Goal: Task Accomplishment & Management: Complete application form

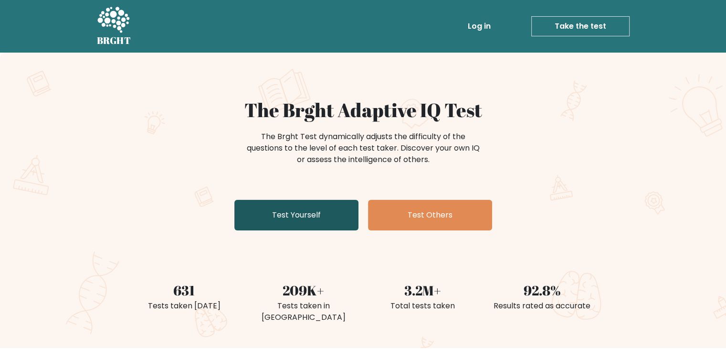
click at [332, 211] on link "Test Yourself" at bounding box center [296, 215] width 124 height 31
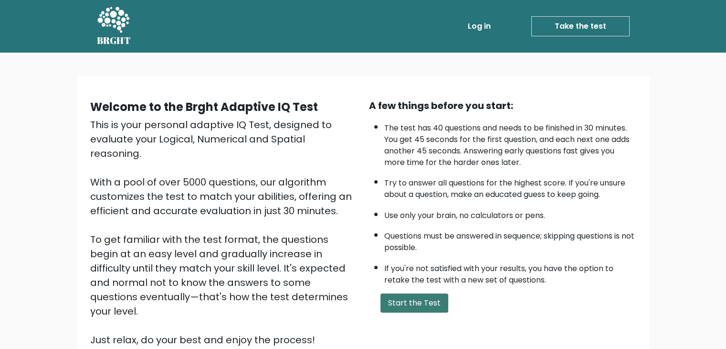
click at [428, 293] on button "Start the Test" at bounding box center [414, 302] width 68 height 19
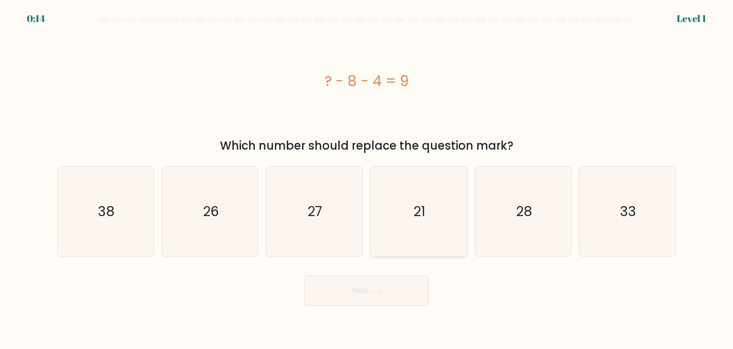
click at [448, 219] on icon "21" at bounding box center [419, 211] width 90 height 90
click at [367, 179] on input "d. 21" at bounding box center [367, 176] width 0 height 5
radio input "true"
click at [399, 298] on button "Next" at bounding box center [367, 290] width 124 height 31
click at [362, 290] on button "Next" at bounding box center [367, 290] width 124 height 31
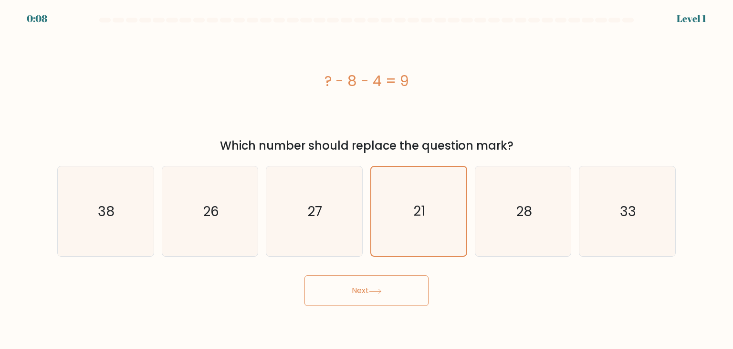
click at [362, 290] on button "Next" at bounding box center [367, 290] width 124 height 31
click at [393, 291] on button "Next" at bounding box center [367, 290] width 124 height 31
click at [445, 204] on icon "21" at bounding box center [418, 211] width 89 height 89
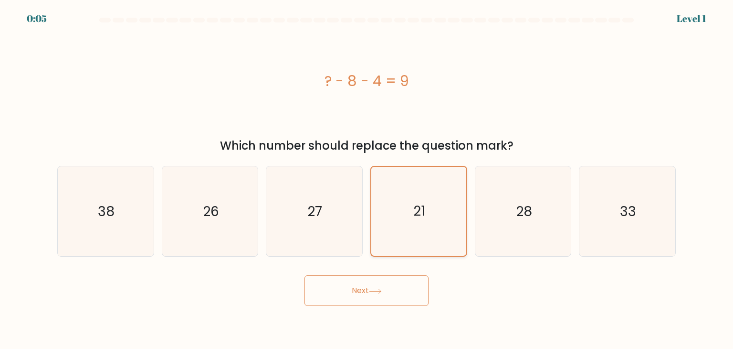
click at [367, 179] on input "d. 21" at bounding box center [367, 176] width 0 height 5
click at [358, 285] on button "Next" at bounding box center [367, 290] width 124 height 31
click at [409, 300] on button "Next" at bounding box center [367, 290] width 124 height 31
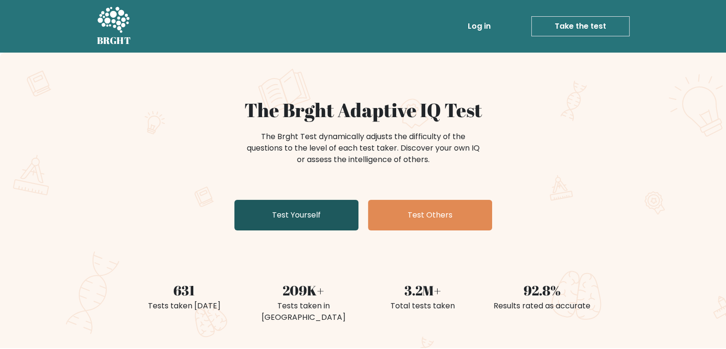
click at [331, 229] on link "Test Yourself" at bounding box center [296, 215] width 124 height 31
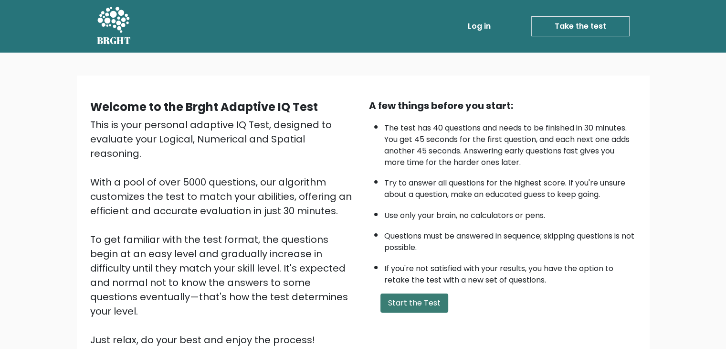
click at [428, 297] on button "Start the Test" at bounding box center [414, 302] width 68 height 19
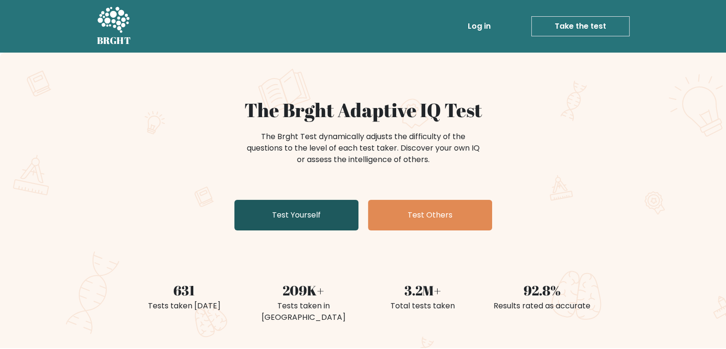
click at [337, 221] on link "Test Yourself" at bounding box center [296, 215] width 124 height 31
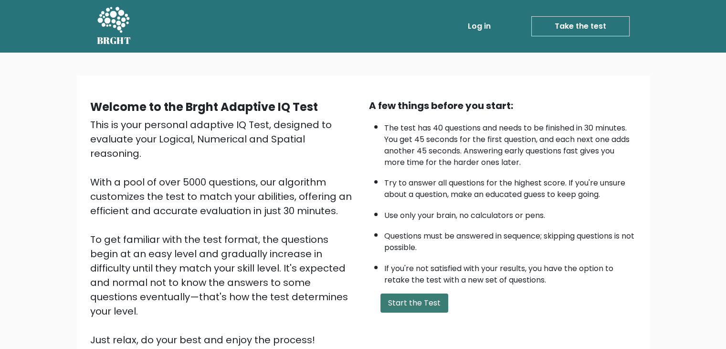
click at [407, 309] on button "Start the Test" at bounding box center [414, 302] width 68 height 19
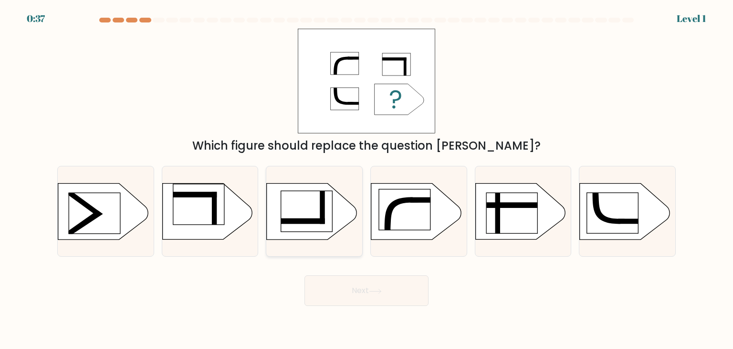
click at [296, 206] on rect at bounding box center [306, 210] width 51 height 41
click at [367, 179] on input "c." at bounding box center [367, 176] width 0 height 5
radio input "true"
click at [377, 281] on button "Next" at bounding box center [367, 290] width 124 height 31
click at [382, 294] on button "Next" at bounding box center [367, 290] width 124 height 31
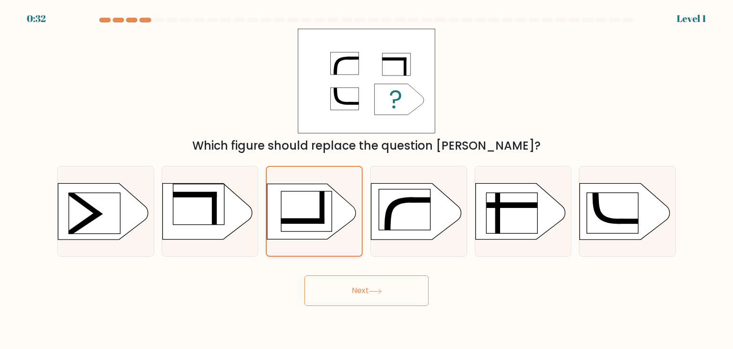
click at [320, 208] on rect at bounding box center [322, 207] width 5 height 32
click at [367, 179] on input "c." at bounding box center [367, 176] width 0 height 5
click at [157, 22] on div at bounding box center [367, 22] width 630 height 9
click at [380, 291] on icon at bounding box center [375, 290] width 13 height 5
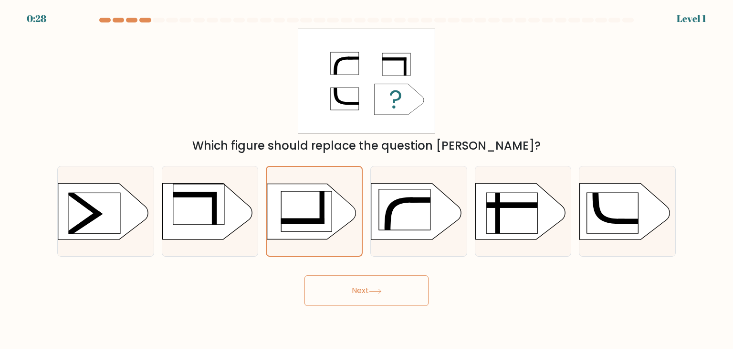
click at [380, 291] on icon at bounding box center [375, 290] width 13 height 5
click at [305, 275] on button "Next" at bounding box center [367, 290] width 124 height 31
click at [346, 206] on rect at bounding box center [252, 179] width 247 height 188
click at [367, 179] on input "c." at bounding box center [367, 176] width 0 height 5
click at [346, 206] on rect at bounding box center [252, 179] width 247 height 188
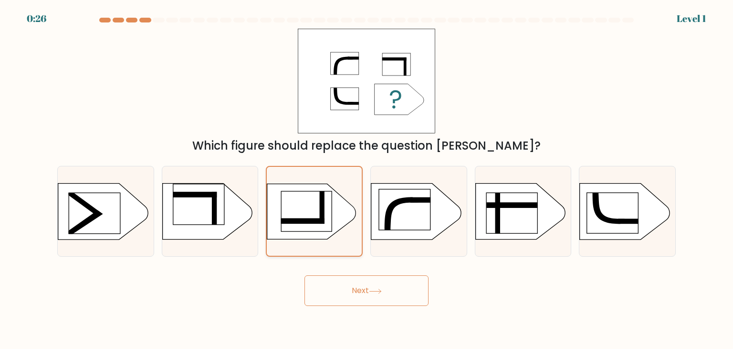
click at [367, 179] on input "c." at bounding box center [367, 176] width 0 height 5
click at [390, 301] on button "Next" at bounding box center [367, 290] width 124 height 31
click at [313, 186] on rect at bounding box center [252, 179] width 247 height 188
click at [367, 179] on input "c." at bounding box center [367, 176] width 0 height 5
click at [372, 281] on button "Next" at bounding box center [367, 290] width 124 height 31
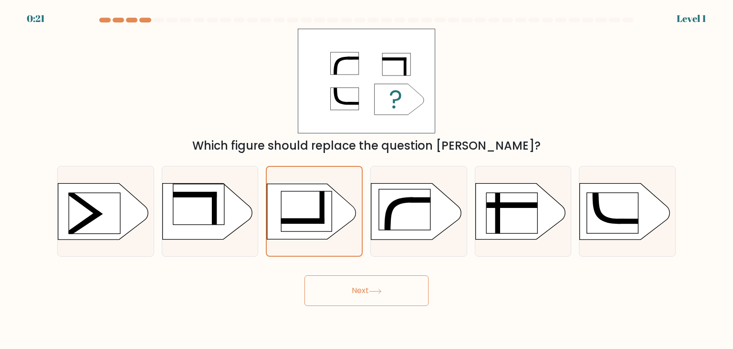
click at [372, 281] on button "Next" at bounding box center [367, 290] width 124 height 31
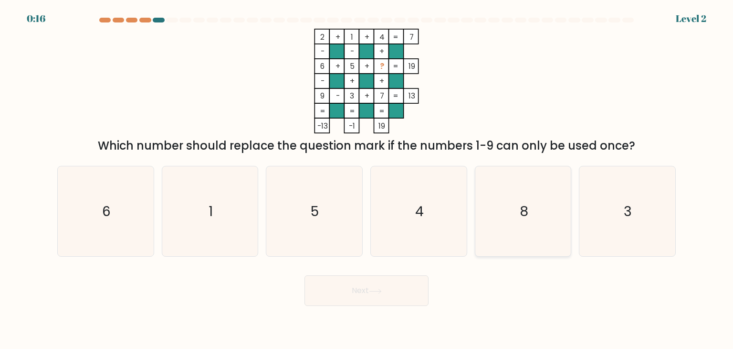
click at [534, 218] on icon "8" at bounding box center [523, 211] width 90 height 90
click at [367, 179] on input "e. 8" at bounding box center [367, 176] width 0 height 5
radio input "true"
click at [410, 288] on button "Next" at bounding box center [367, 290] width 124 height 31
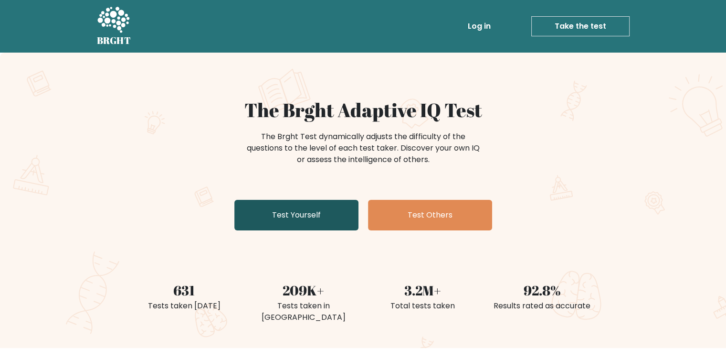
click at [298, 221] on link "Test Yourself" at bounding box center [296, 215] width 124 height 31
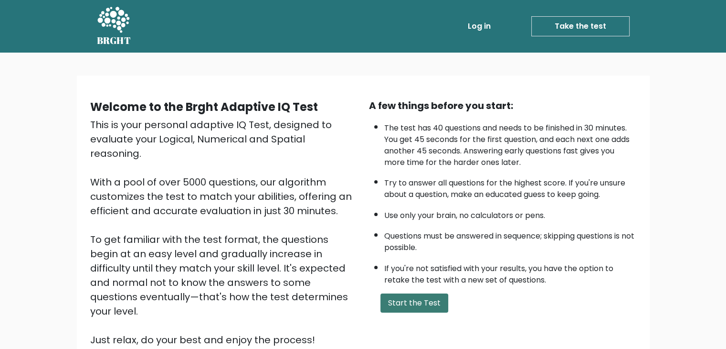
click at [419, 301] on button "Start the Test" at bounding box center [414, 302] width 68 height 19
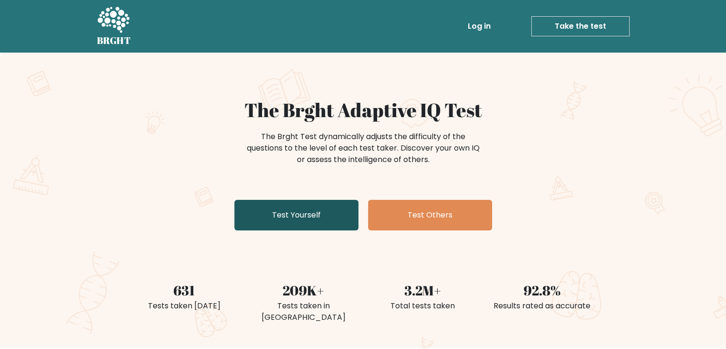
click at [323, 220] on link "Test Yourself" at bounding box center [296, 215] width 124 height 31
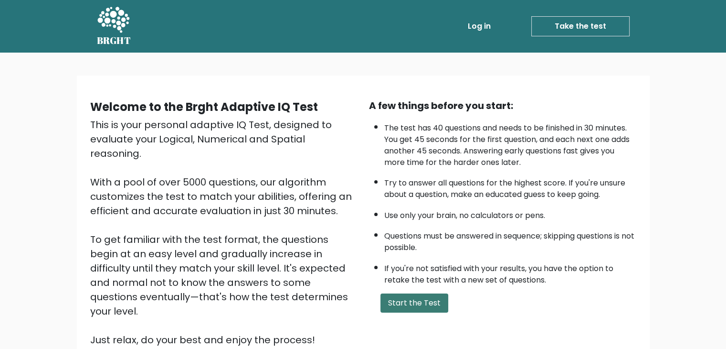
click at [429, 305] on button "Start the Test" at bounding box center [414, 302] width 68 height 19
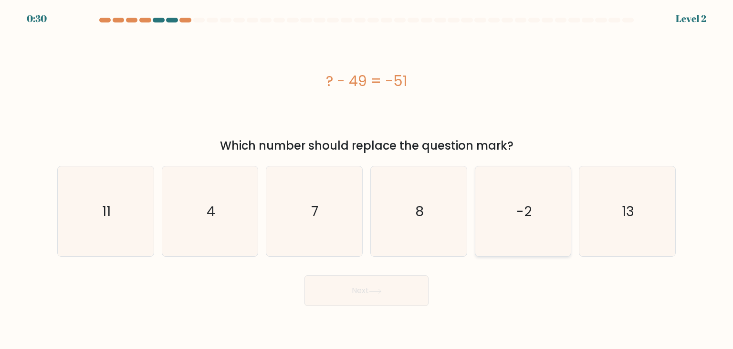
click at [490, 222] on icon "-2" at bounding box center [523, 211] width 90 height 90
click at [367, 179] on input "e. -2" at bounding box center [367, 176] width 0 height 5
radio input "true"
click at [399, 287] on button "Next" at bounding box center [367, 290] width 124 height 31
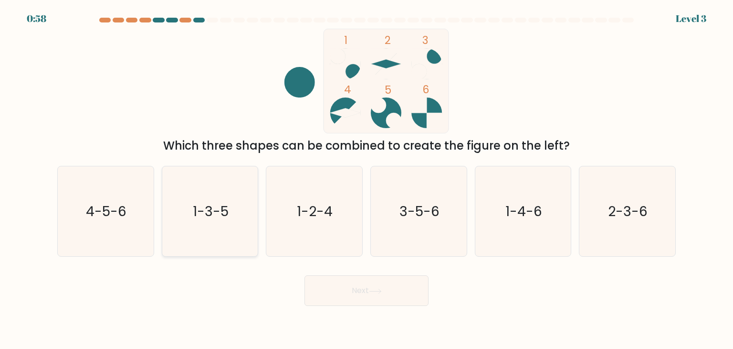
click at [232, 231] on icon "1-3-5" at bounding box center [210, 211] width 90 height 90
click at [367, 179] on input "b. 1-3-5" at bounding box center [367, 176] width 0 height 5
radio input "true"
click at [232, 231] on icon "1-3-5" at bounding box center [210, 211] width 89 height 89
click at [367, 179] on input "b. 1-3-5" at bounding box center [367, 176] width 0 height 5
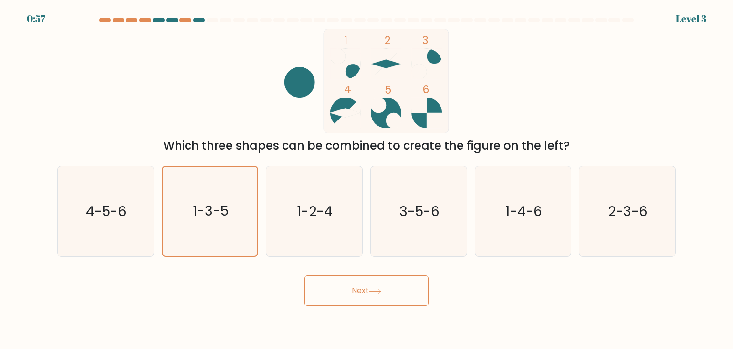
click at [371, 291] on icon at bounding box center [375, 290] width 13 height 5
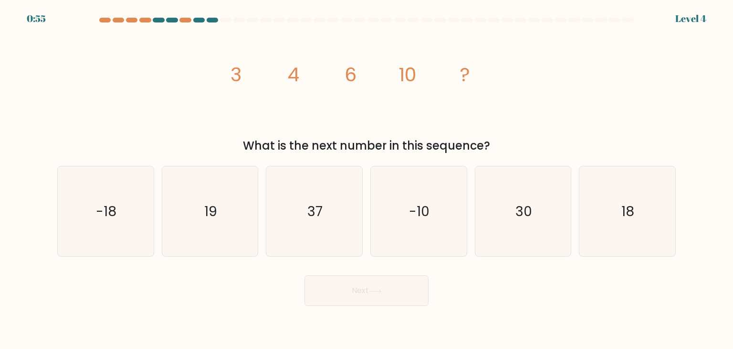
click at [371, 291] on icon at bounding box center [375, 290] width 13 height 5
click at [391, 285] on button "Next" at bounding box center [367, 290] width 124 height 31
click at [628, 219] on text "18" at bounding box center [628, 210] width 13 height 19
click at [367, 179] on input "f. 18" at bounding box center [367, 176] width 0 height 5
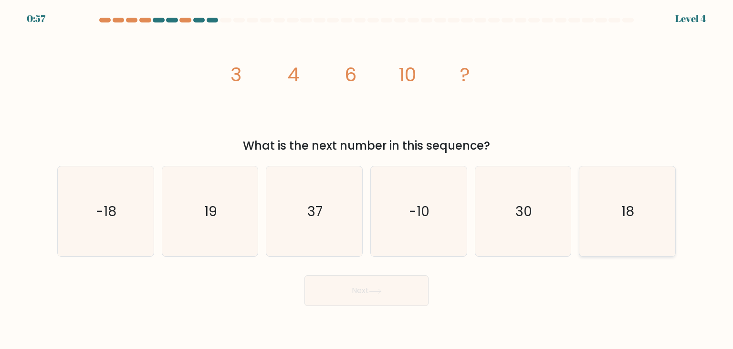
radio input "true"
click at [385, 304] on button "Next" at bounding box center [367, 290] width 124 height 31
click at [367, 288] on button "Next" at bounding box center [367, 290] width 124 height 31
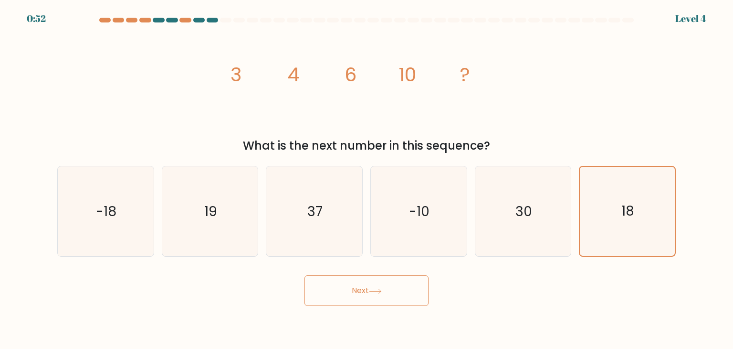
click at [367, 288] on button "Next" at bounding box center [367, 290] width 124 height 31
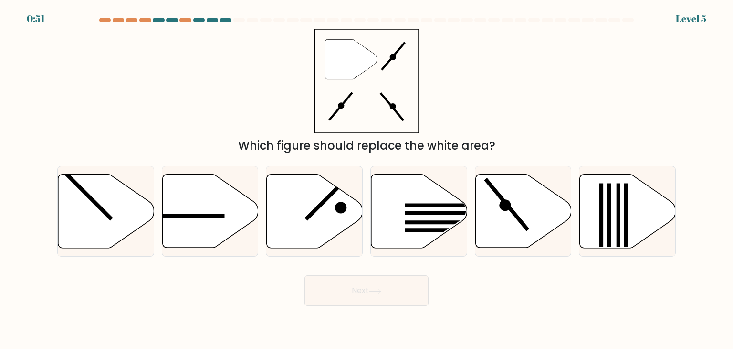
click at [367, 288] on button "Next" at bounding box center [367, 290] width 124 height 31
click at [481, 222] on icon at bounding box center [523, 211] width 96 height 74
click at [367, 179] on input "e." at bounding box center [367, 176] width 0 height 5
radio input "true"
click at [481, 222] on icon at bounding box center [523, 210] width 95 height 73
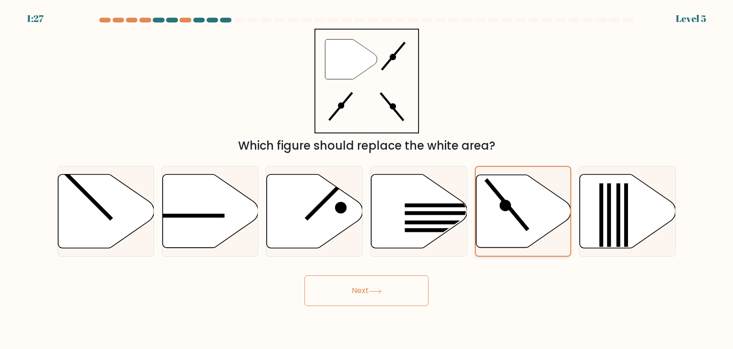
click at [367, 179] on input "e." at bounding box center [367, 176] width 0 height 5
click at [377, 277] on button "Next" at bounding box center [367, 290] width 124 height 31
click at [382, 287] on button "Next" at bounding box center [367, 290] width 124 height 31
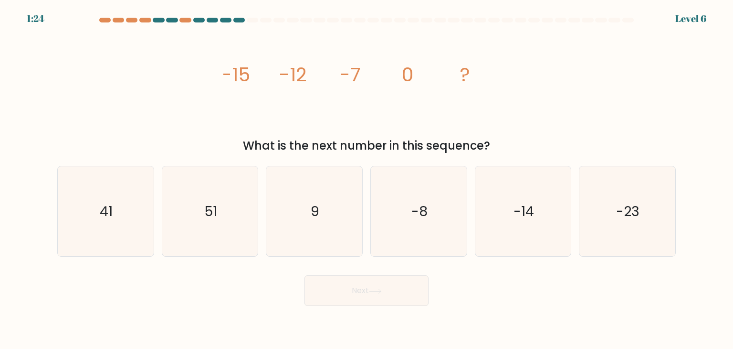
click at [382, 287] on button "Next" at bounding box center [367, 290] width 124 height 31
click at [337, 215] on icon "9" at bounding box center [314, 211] width 90 height 90
click at [367, 179] on input "c. 9" at bounding box center [367, 176] width 0 height 5
radio input "true"
click at [375, 290] on icon at bounding box center [375, 290] width 13 height 5
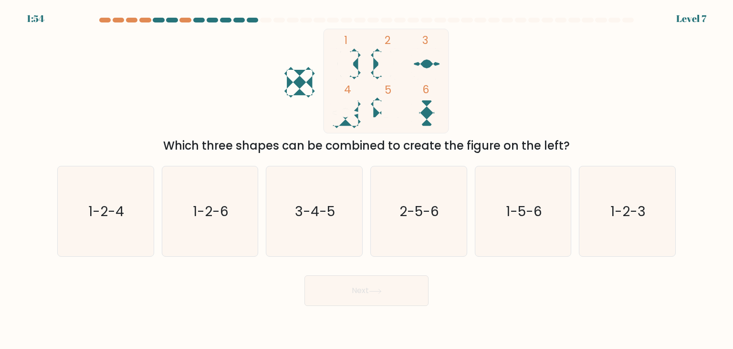
click at [357, 63] on icon at bounding box center [345, 64] width 31 height 31
click at [252, 213] on icon "1-2-6" at bounding box center [210, 211] width 90 height 90
click at [367, 179] on input "b. 1-2-6" at bounding box center [367, 176] width 0 height 5
radio input "true"
click at [405, 302] on button "Next" at bounding box center [367, 290] width 124 height 31
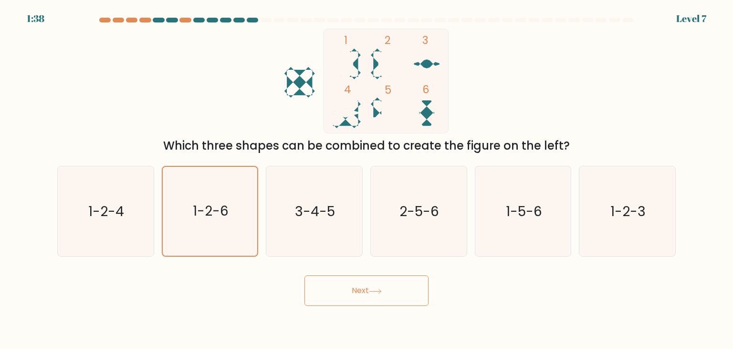
click at [405, 302] on button "Next" at bounding box center [367, 290] width 124 height 31
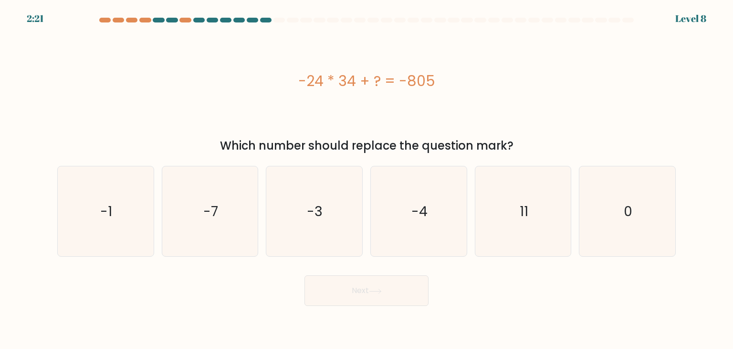
click at [405, 302] on button "Next" at bounding box center [367, 290] width 124 height 31
click at [549, 228] on icon "11" at bounding box center [523, 211] width 90 height 90
click at [367, 179] on input "e. 11" at bounding box center [367, 176] width 0 height 5
radio input "true"
click at [355, 305] on button "Next" at bounding box center [367, 290] width 124 height 31
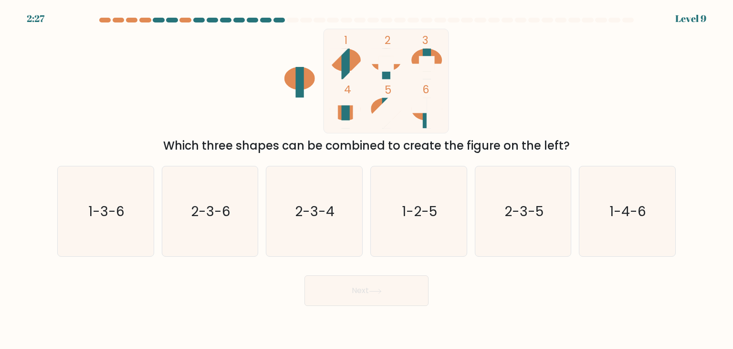
click at [364, 293] on button "Next" at bounding box center [367, 290] width 124 height 31
click at [294, 216] on icon "2-3-4" at bounding box center [314, 211] width 90 height 90
click at [367, 179] on input "c. 2-3-4" at bounding box center [367, 176] width 0 height 5
radio input "true"
click at [401, 286] on button "Next" at bounding box center [367, 290] width 124 height 31
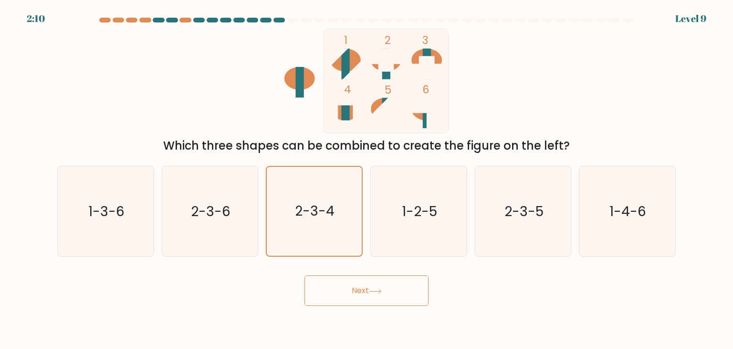
click at [401, 286] on button "Next" at bounding box center [367, 290] width 124 height 31
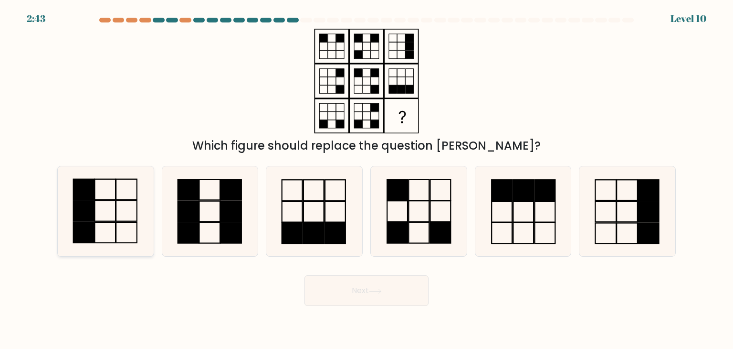
click at [120, 223] on icon at bounding box center [106, 211] width 90 height 90
click at [367, 179] on input "a." at bounding box center [367, 176] width 0 height 5
radio input "true"
click at [372, 306] on body "2:42 Level 10" at bounding box center [366, 174] width 733 height 349
click at [391, 291] on button "Next" at bounding box center [367, 290] width 124 height 31
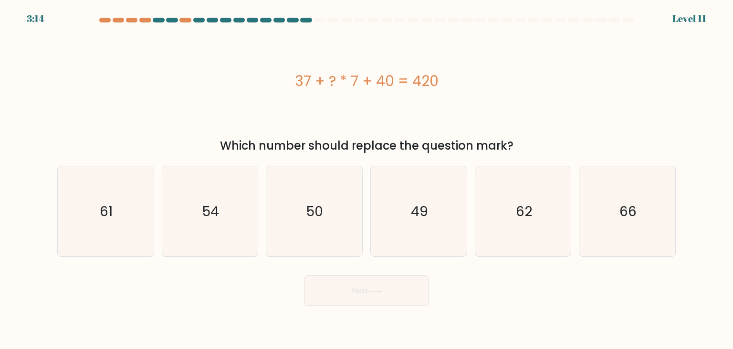
click at [539, 101] on div "37 + ? * 7 + 40 = 420" at bounding box center [366, 81] width 619 height 105
click at [412, 193] on icon "49" at bounding box center [419, 211] width 90 height 90
click at [367, 179] on input "d. 49" at bounding box center [367, 176] width 0 height 5
radio input "true"
click at [388, 295] on button "Next" at bounding box center [367, 290] width 124 height 31
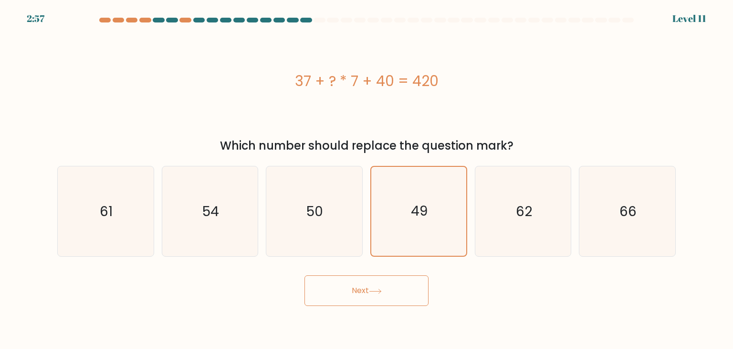
click at [388, 295] on button "Next" at bounding box center [367, 290] width 124 height 31
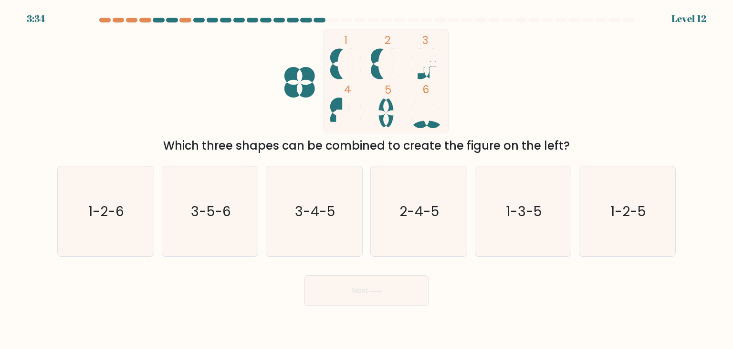
click at [380, 121] on icon at bounding box center [386, 112] width 31 height 31
click at [603, 216] on icon "1-2-5" at bounding box center [627, 211] width 90 height 90
click at [367, 179] on input "f. 1-2-5" at bounding box center [367, 176] width 0 height 5
radio input "true"
click at [402, 277] on button "Next" at bounding box center [367, 290] width 124 height 31
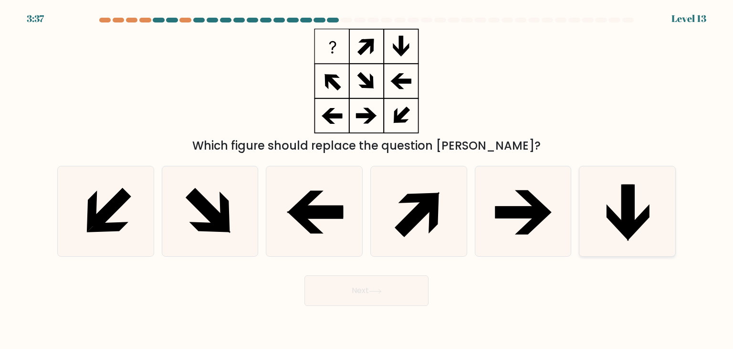
click at [648, 207] on icon at bounding box center [639, 222] width 22 height 37
click at [367, 179] on input "f." at bounding box center [367, 176] width 0 height 5
radio input "true"
click at [411, 291] on button "Next" at bounding box center [367, 290] width 124 height 31
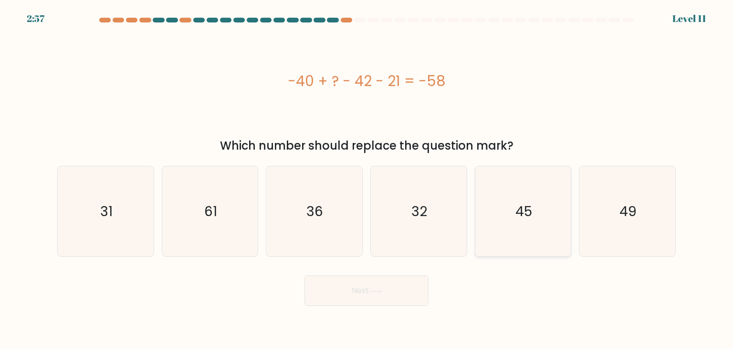
click at [522, 221] on icon "45" at bounding box center [523, 211] width 90 height 90
click at [367, 179] on input "e. 45" at bounding box center [367, 176] width 0 height 5
radio input "true"
click at [389, 285] on button "Next" at bounding box center [367, 290] width 124 height 31
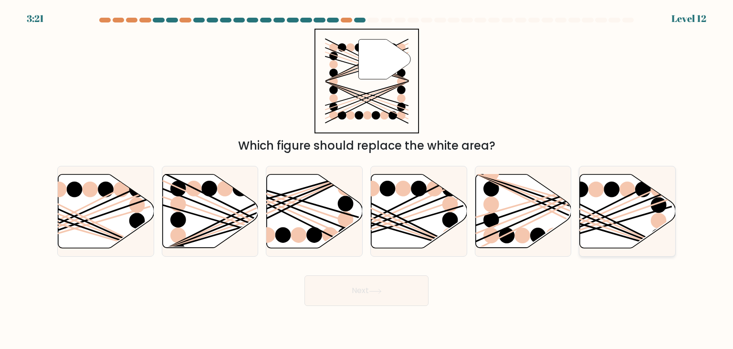
click at [649, 222] on icon at bounding box center [628, 211] width 96 height 74
click at [367, 179] on input "f." at bounding box center [367, 176] width 0 height 5
radio input "true"
click at [391, 291] on button "Next" at bounding box center [367, 290] width 124 height 31
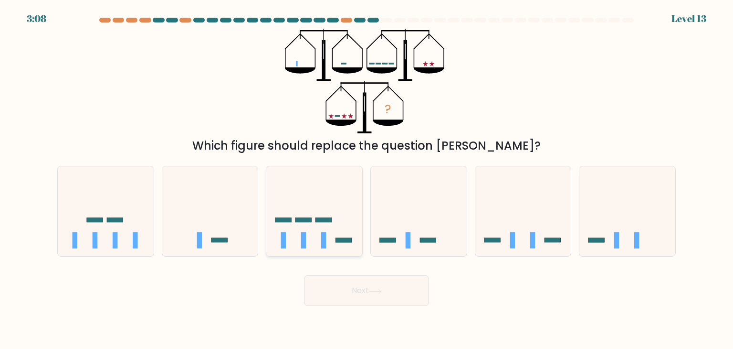
click at [334, 249] on icon at bounding box center [314, 210] width 96 height 79
click at [367, 179] on input "c." at bounding box center [367, 176] width 0 height 5
radio input "true"
click at [394, 295] on button "Next" at bounding box center [367, 290] width 124 height 31
